Goal: Task Accomplishment & Management: Use online tool/utility

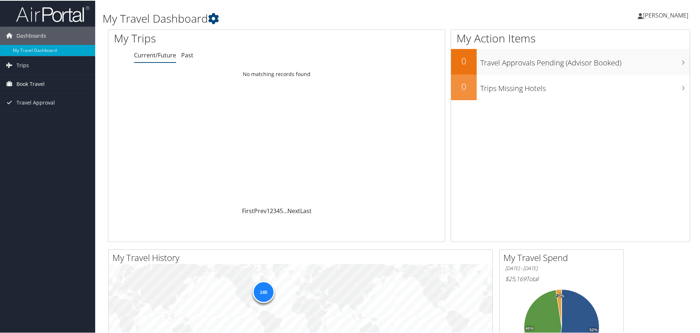
click at [45, 87] on link "Book Travel" at bounding box center [47, 83] width 95 height 18
click at [44, 119] on link "Book/Manage Online Trips" at bounding box center [47, 120] width 95 height 11
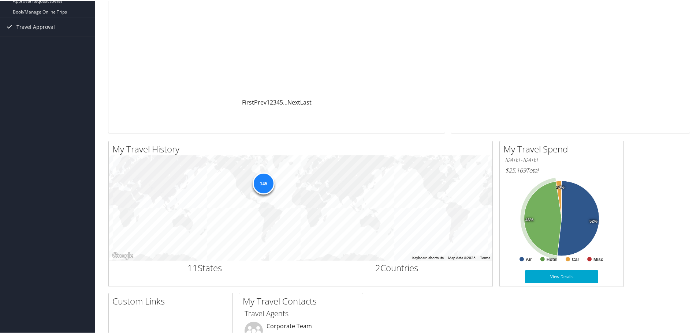
scroll to position [109, 0]
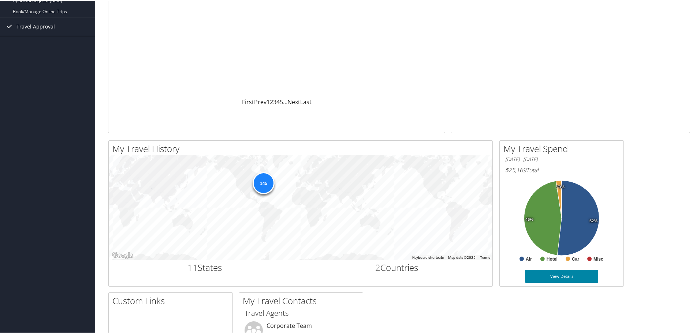
click at [562, 277] on link "View Details" at bounding box center [561, 275] width 73 height 13
